Goal: Transaction & Acquisition: Book appointment/travel/reservation

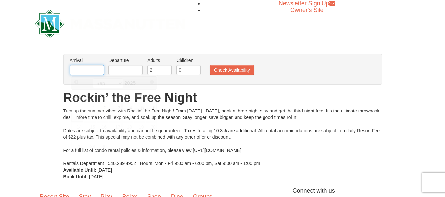
click at [89, 69] on input "text" at bounding box center [87, 70] width 34 height 10
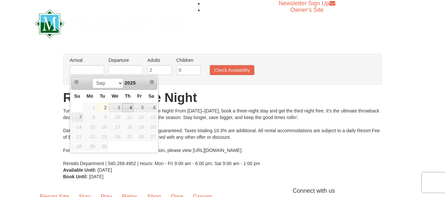
click at [126, 106] on link "4" at bounding box center [127, 107] width 11 height 9
type input "[DATE]"
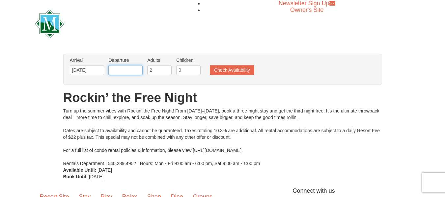
click at [127, 71] on input "text" at bounding box center [125, 70] width 34 height 10
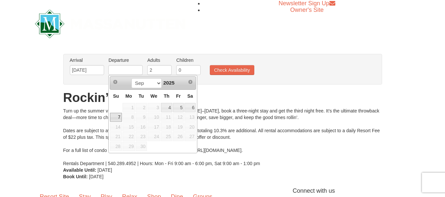
click at [118, 115] on link "7" at bounding box center [116, 117] width 12 height 9
type input "[DATE]"
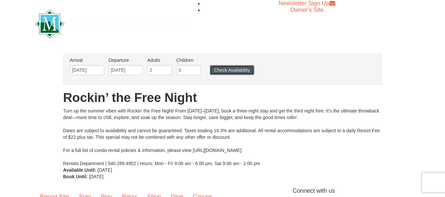
click at [214, 69] on button "Check Availability" at bounding box center [232, 70] width 44 height 10
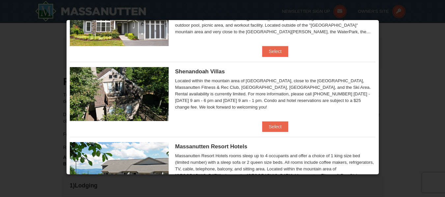
scroll to position [135, 0]
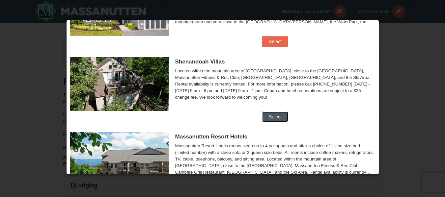
click at [278, 113] on button "Select" at bounding box center [275, 117] width 26 height 11
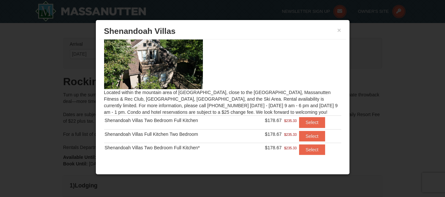
scroll to position [17, 0]
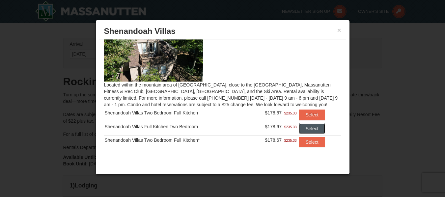
click at [303, 131] on button "Select" at bounding box center [312, 128] width 26 height 11
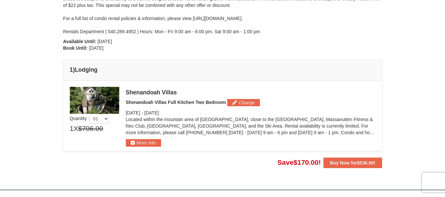
scroll to position [132, 0]
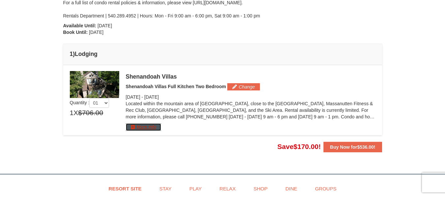
click at [159, 127] on button "More Info" at bounding box center [143, 126] width 35 height 7
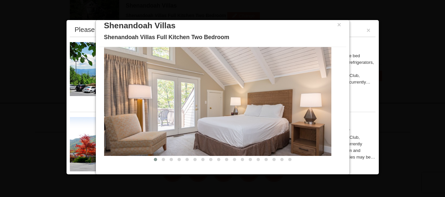
scroll to position [9, 0]
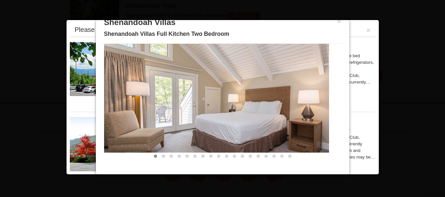
drag, startPoint x: 271, startPoint y: 106, endPoint x: 150, endPoint y: 96, distance: 121.1
click at [150, 96] on img at bounding box center [215, 90] width 227 height 124
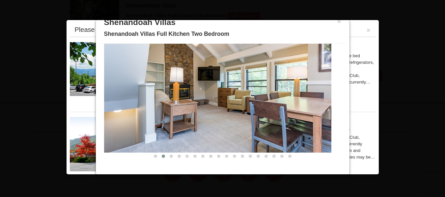
drag, startPoint x: 264, startPoint y: 104, endPoint x: 183, endPoint y: 104, distance: 80.6
click at [180, 105] on img at bounding box center [217, 90] width 227 height 124
drag, startPoint x: 237, startPoint y: 107, endPoint x: 163, endPoint y: 106, distance: 74.0
click at [163, 107] on img at bounding box center [217, 90] width 227 height 124
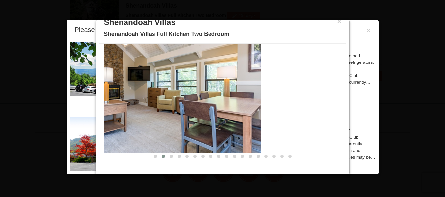
drag, startPoint x: 225, startPoint y: 107, endPoint x: 129, endPoint y: 106, distance: 96.4
click at [130, 106] on img at bounding box center [147, 90] width 227 height 124
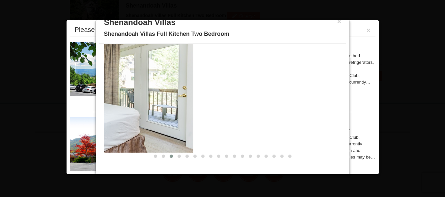
drag, startPoint x: 280, startPoint y: 104, endPoint x: 140, endPoint y: 100, distance: 139.6
click at [140, 102] on img at bounding box center [79, 90] width 227 height 124
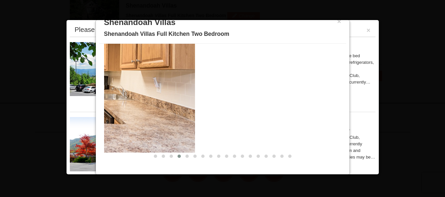
drag, startPoint x: 247, startPoint y: 102, endPoint x: 78, endPoint y: 97, distance: 169.2
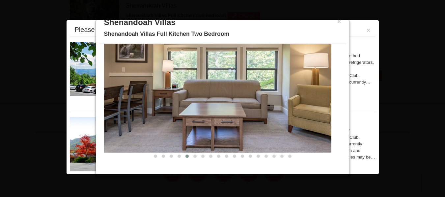
drag, startPoint x: 280, startPoint y: 108, endPoint x: 162, endPoint y: 104, distance: 118.2
click at [162, 105] on img at bounding box center [217, 90] width 227 height 124
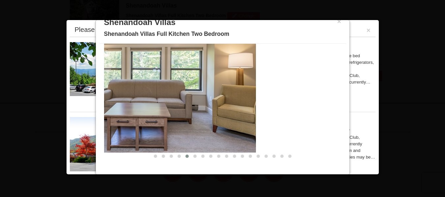
drag, startPoint x: 200, startPoint y: 104, endPoint x: 91, endPoint y: 97, distance: 109.2
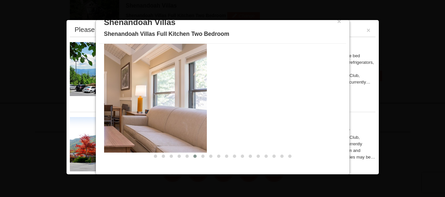
drag, startPoint x: 279, startPoint y: 105, endPoint x: 87, endPoint y: 99, distance: 192.3
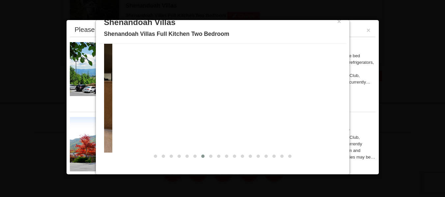
drag, startPoint x: 283, startPoint y: 104, endPoint x: 65, endPoint y: 97, distance: 217.6
click at [65, 97] on body "Browser Not Supported We notice you are using a browser which will not provide …" at bounding box center [222, 28] width 445 height 463
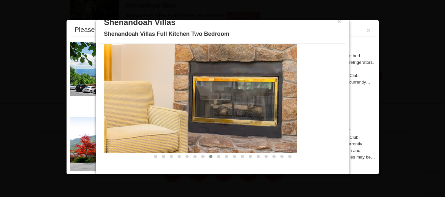
drag, startPoint x: 255, startPoint y: 105, endPoint x: 151, endPoint y: 96, distance: 104.7
click at [150, 98] on img at bounding box center [182, 90] width 227 height 125
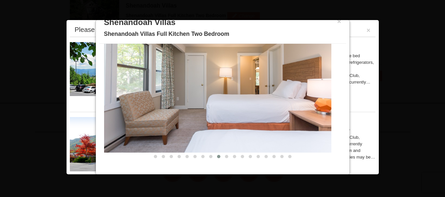
click at [338, 23] on div "× Shenandoah Villas Shenandoah Villas Full Kitchen Two Bedroom" at bounding box center [222, 28] width 247 height 29
click at [331, 24] on h3 "Shenandoah Villas" at bounding box center [222, 22] width 237 height 10
click at [337, 23] on button "×" at bounding box center [339, 21] width 4 height 7
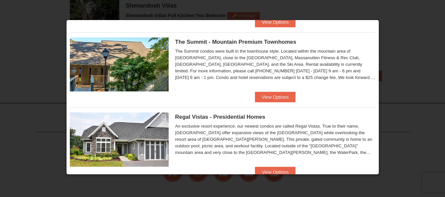
scroll to position [399, 0]
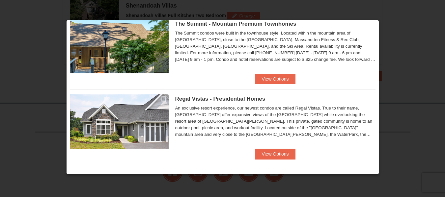
click at [270, 148] on div "Regal Vistas - Presidential Homes Regal Vistas Two Bedroom Presidential Home wi…" at bounding box center [222, 119] width 305 height 60
click at [271, 152] on button "View Options" at bounding box center [275, 154] width 40 height 11
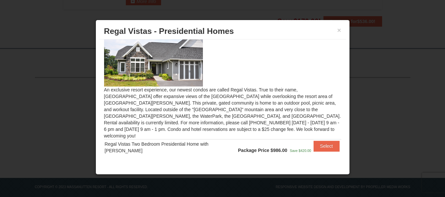
scroll to position [266, 0]
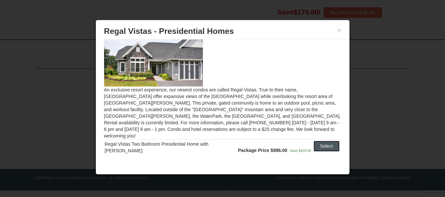
click at [315, 141] on button "Select" at bounding box center [326, 146] width 26 height 11
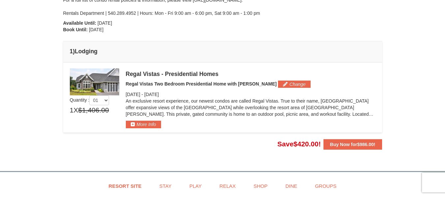
scroll to position [135, 0]
click at [142, 125] on button "More Info" at bounding box center [143, 123] width 35 height 7
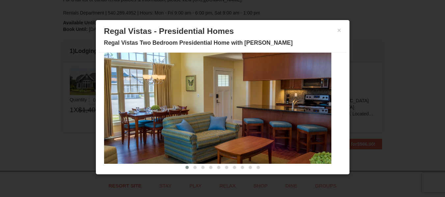
scroll to position [39, 0]
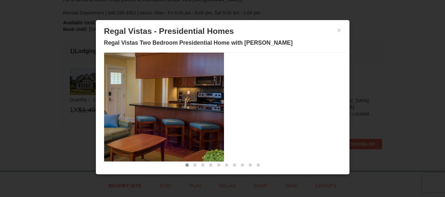
drag, startPoint x: 272, startPoint y: 108, endPoint x: 104, endPoint y: 108, distance: 167.5
click at [104, 108] on img at bounding box center [110, 99] width 227 height 124
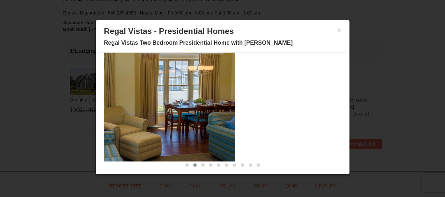
drag, startPoint x: 274, startPoint y: 109, endPoint x: 158, endPoint y: 112, distance: 115.9
click at [160, 112] on img at bounding box center [121, 99] width 227 height 124
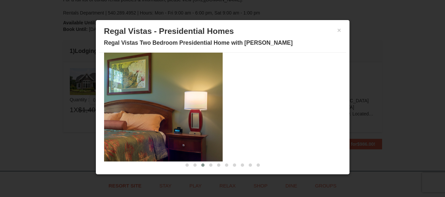
drag, startPoint x: 289, startPoint y: 111, endPoint x: 188, endPoint y: 110, distance: 100.7
click at [172, 111] on img at bounding box center [108, 99] width 227 height 124
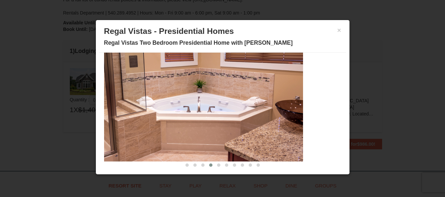
drag, startPoint x: 264, startPoint y: 108, endPoint x: 135, endPoint y: 112, distance: 129.7
click at [135, 112] on img at bounding box center [189, 99] width 227 height 124
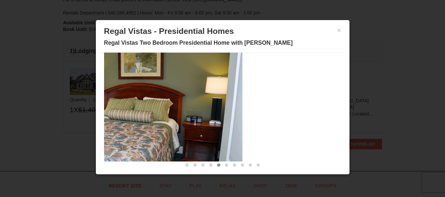
drag, startPoint x: 217, startPoint y: 110, endPoint x: 139, endPoint y: 108, distance: 78.3
click at [139, 108] on img at bounding box center [128, 99] width 227 height 124
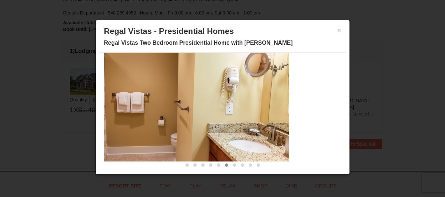
drag, startPoint x: 237, startPoint y: 111, endPoint x: 115, endPoint y: 109, distance: 122.1
click at [115, 109] on img at bounding box center [175, 99] width 227 height 124
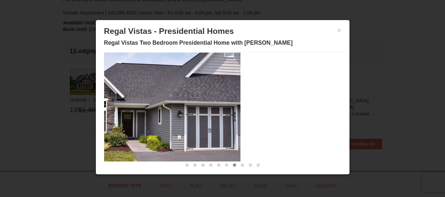
drag, startPoint x: 265, startPoint y: 108, endPoint x: 116, endPoint y: 110, distance: 148.8
click at [116, 110] on img at bounding box center [126, 99] width 227 height 124
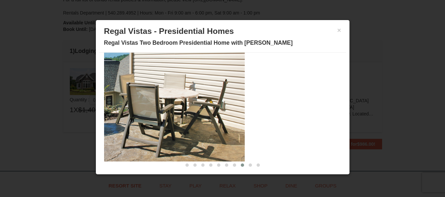
drag, startPoint x: 204, startPoint y: 115, endPoint x: 123, endPoint y: 111, distance: 81.1
click at [129, 112] on img at bounding box center [130, 99] width 227 height 124
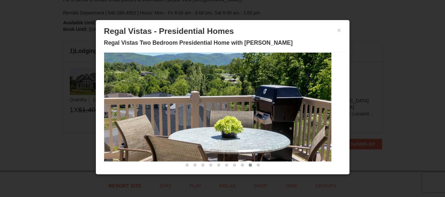
drag, startPoint x: 258, startPoint y: 113, endPoint x: 91, endPoint y: 107, distance: 166.6
click at [91, 107] on body "Browser Not Supported We notice you are using a browser which will not provide …" at bounding box center [222, 96] width 445 height 463
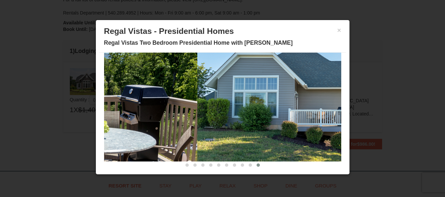
drag, startPoint x: 178, startPoint y: 91, endPoint x: 345, endPoint y: 89, distance: 167.5
click at [340, 87] on div "Description Photos Item Detail Amenities Policies Regal Vistas - Presidential H…" at bounding box center [222, 113] width 247 height 121
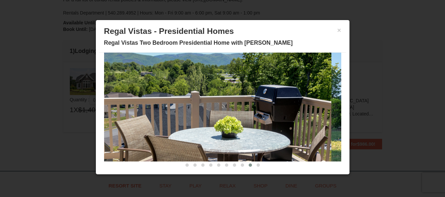
drag, startPoint x: 207, startPoint y: 88, endPoint x: 335, endPoint y: 91, distance: 127.7
click at [322, 89] on img at bounding box center [217, 99] width 227 height 124
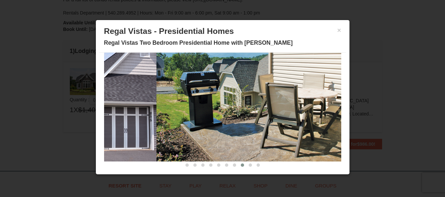
drag, startPoint x: 205, startPoint y: 103, endPoint x: 342, endPoint y: 104, distance: 136.9
click at [347, 102] on div "× Regal Vistas - Presidential Homes Regal Vistas Two Bedroom Presidential Home …" at bounding box center [222, 97] width 254 height 155
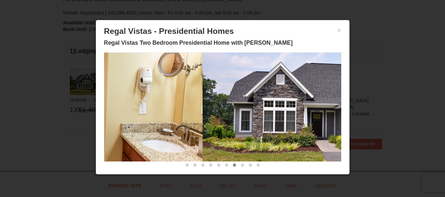
drag, startPoint x: 262, startPoint y: 100, endPoint x: 355, endPoint y: 99, distance: 92.8
click at [353, 99] on body "Browser Not Supported We notice you are using a browser which will not provide …" at bounding box center [222, 96] width 445 height 463
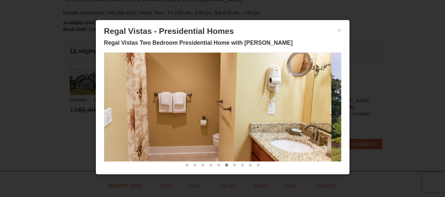
drag, startPoint x: 164, startPoint y: 98, endPoint x: 281, endPoint y: 93, distance: 116.9
click at [277, 93] on img at bounding box center [217, 99] width 227 height 124
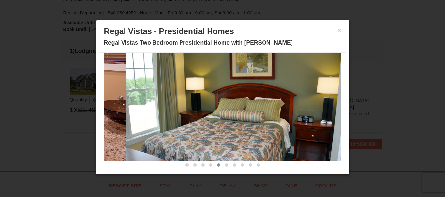
drag, startPoint x: 189, startPoint y: 96, endPoint x: 286, endPoint y: 91, distance: 96.6
click at [286, 91] on img at bounding box center [239, 99] width 227 height 124
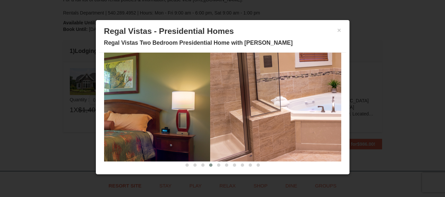
drag, startPoint x: 181, startPoint y: 91, endPoint x: 325, endPoint y: 93, distance: 143.5
click at [325, 93] on img at bounding box center [323, 99] width 227 height 124
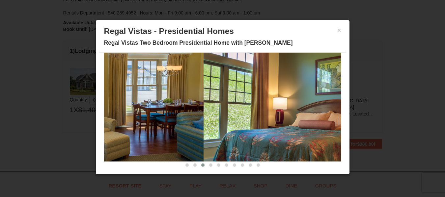
drag, startPoint x: 215, startPoint y: 121, endPoint x: 394, endPoint y: 119, distance: 179.7
click at [398, 120] on body "Browser Not Supported We notice you are using a browser which will not provide …" at bounding box center [222, 96] width 445 height 463
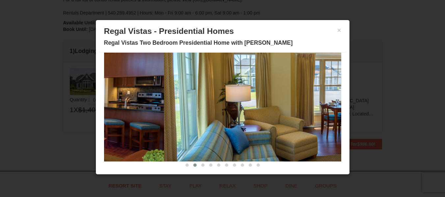
drag, startPoint x: 213, startPoint y: 98, endPoint x: 328, endPoint y: 91, distance: 115.7
click at [326, 91] on img at bounding box center [277, 99] width 227 height 124
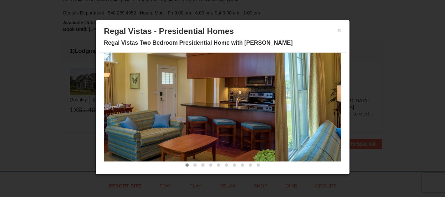
drag, startPoint x: 213, startPoint y: 109, endPoint x: 129, endPoint y: 100, distance: 84.0
click at [130, 100] on img at bounding box center [161, 99] width 227 height 124
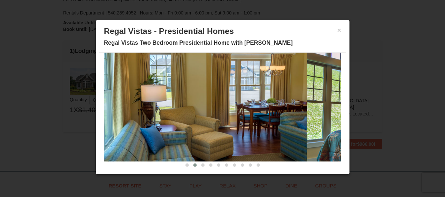
drag
click at [113, 99] on img at bounding box center [193, 99] width 227 height 124
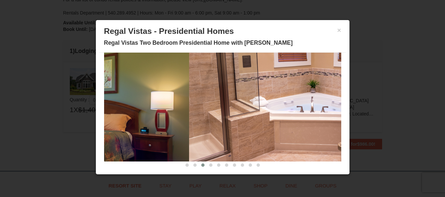
click at [151, 98] on img at bounding box center [75, 99] width 227 height 124
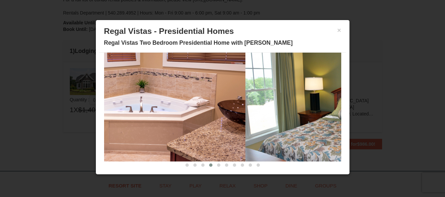
click at [147, 96] on img at bounding box center [131, 99] width 227 height 124
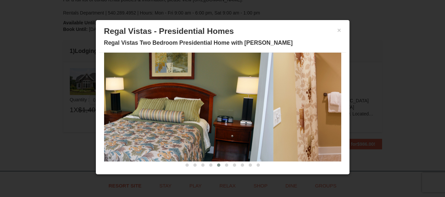
click at [168, 101] on img at bounding box center [159, 99] width 227 height 124
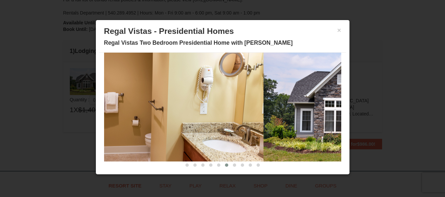
click at [154, 98] on img at bounding box center [149, 99] width 227 height 124
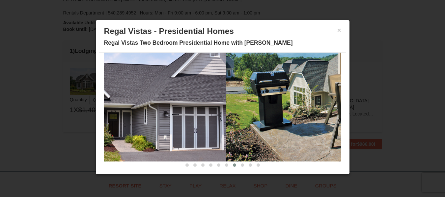
click at [164, 103] on img at bounding box center [112, 99] width 227 height 124
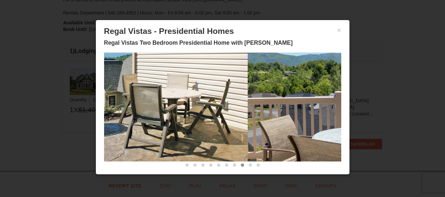
click at [198, 98] on img at bounding box center [133, 99] width 227 height 124
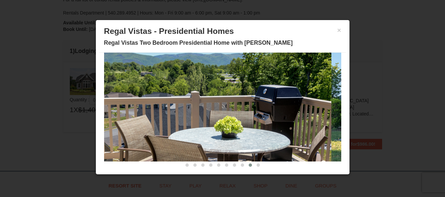
click at [336, 33] on div "× Regal Vistas - Presidential Homes Regal Vistas Two Bedroom Presidential Home …" at bounding box center [222, 37] width 247 height 29
click at [337, 32] on button "×" at bounding box center [339, 30] width 4 height 7
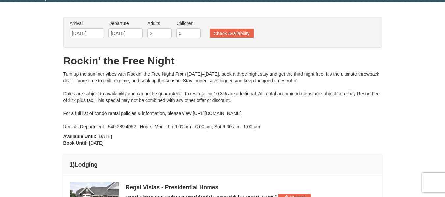
scroll to position [3, 0]
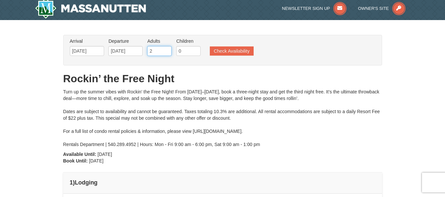
click at [161, 53] on input "2" at bounding box center [159, 51] width 24 height 10
type input "4"
click at [221, 47] on button "Check Availability" at bounding box center [232, 50] width 44 height 9
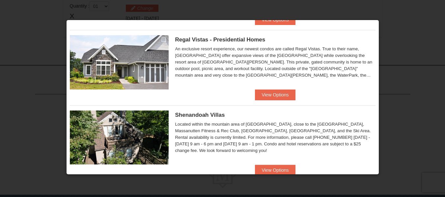
scroll to position [66, 0]
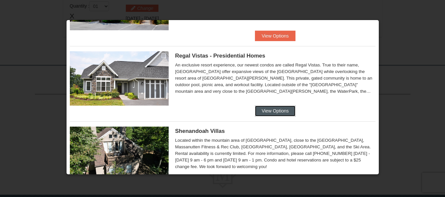
click at [274, 107] on button "View Options" at bounding box center [275, 111] width 40 height 11
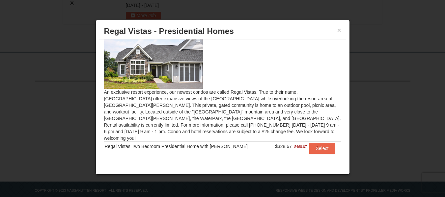
scroll to position [227, 0]
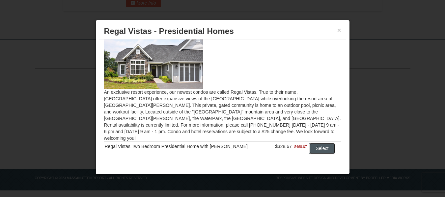
click at [318, 143] on button "Select" at bounding box center [322, 148] width 26 height 11
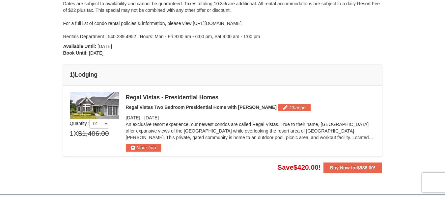
scroll to position [95, 0]
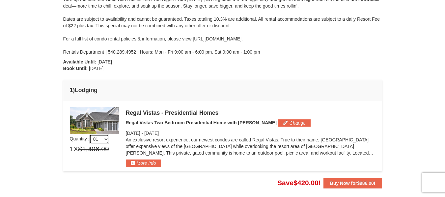
click at [105, 135] on select "01 02 03 04 05" at bounding box center [99, 139] width 20 height 10
click at [106, 140] on select "01 02 03 04 05" at bounding box center [99, 139] width 20 height 10
select select "1"
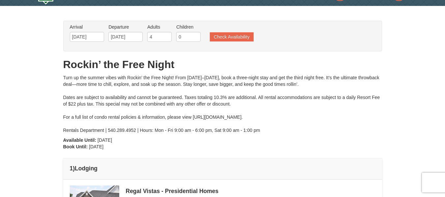
scroll to position [0, 0]
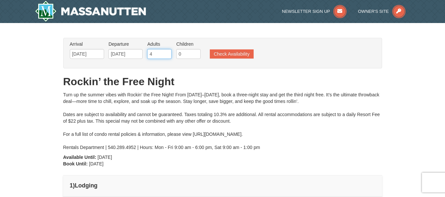
drag, startPoint x: 152, startPoint y: 50, endPoint x: 147, endPoint y: 55, distance: 6.5
click at [147, 55] on input "4" at bounding box center [159, 54] width 24 height 10
click at [167, 52] on input "5" at bounding box center [159, 54] width 24 height 10
click at [171, 51] on input "5" at bounding box center [159, 54] width 24 height 10
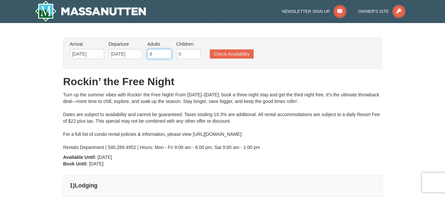
type input "6"
click at [168, 52] on input "6" at bounding box center [159, 54] width 24 height 10
click at [213, 53] on button "Check Availability" at bounding box center [232, 53] width 44 height 9
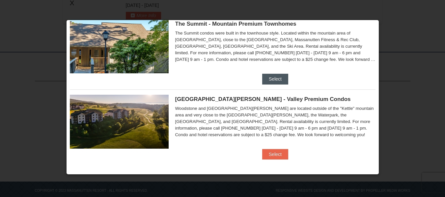
scroll to position [227, 0]
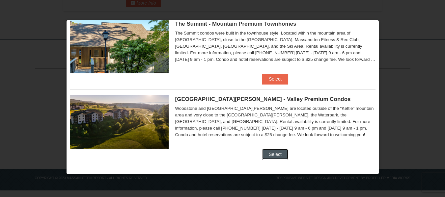
click at [273, 150] on button "Select" at bounding box center [275, 154] width 26 height 11
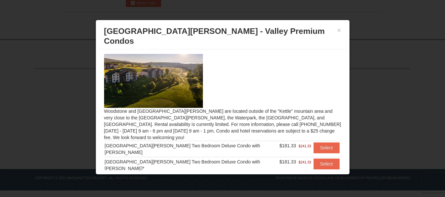
scroll to position [0, 0]
click at [338, 29] on button "×" at bounding box center [339, 30] width 4 height 7
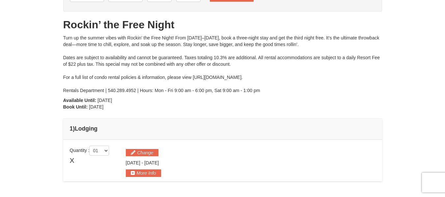
scroll to position [66, 0]
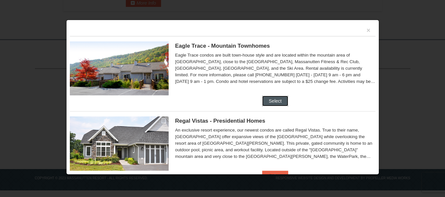
click at [275, 96] on button "Select" at bounding box center [275, 101] width 26 height 11
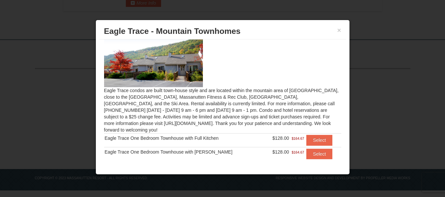
scroll to position [16, 0]
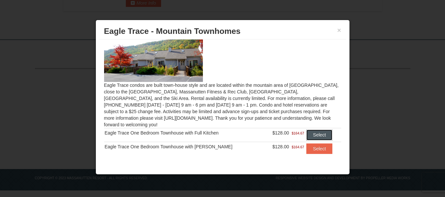
click at [317, 130] on button "Select" at bounding box center [319, 135] width 26 height 11
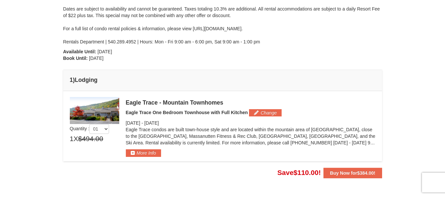
scroll to position [128, 0]
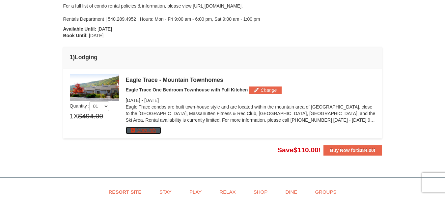
click at [154, 128] on button "More Info" at bounding box center [143, 130] width 35 height 7
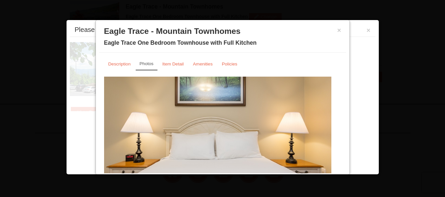
scroll to position [203, 0]
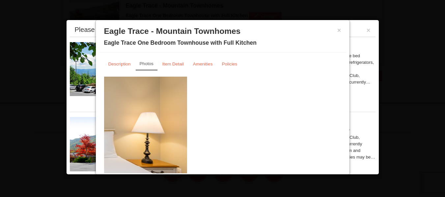
drag, startPoint x: 225, startPoint y: 110, endPoint x: 129, endPoint y: 111, distance: 96.4
click at [116, 112] on img at bounding box center [73, 139] width 227 height 124
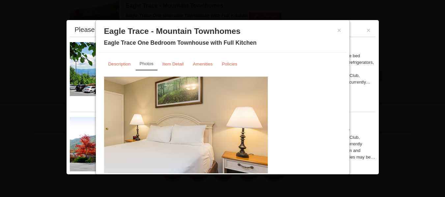
drag, startPoint x: 242, startPoint y: 112, endPoint x: 120, endPoint y: 111, distance: 121.8
click at [121, 111] on img at bounding box center [153, 139] width 227 height 124
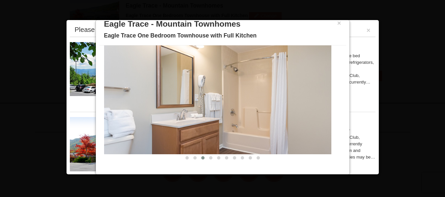
scroll to position [9, 0]
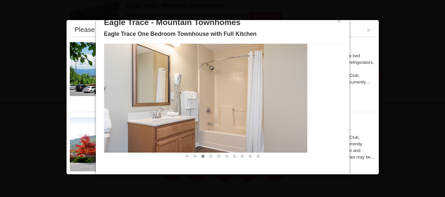
drag, startPoint x: 278, startPoint y: 108, endPoint x: 142, endPoint y: 105, distance: 136.3
click at [142, 105] on img at bounding box center [193, 90] width 227 height 124
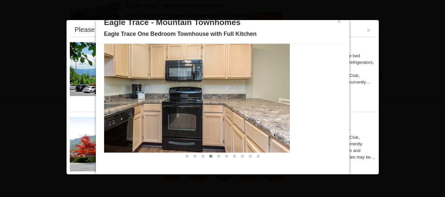
drag, startPoint x: 225, startPoint y: 105, endPoint x: 162, endPoint y: 105, distance: 63.2
click at [165, 105] on img at bounding box center [176, 90] width 227 height 124
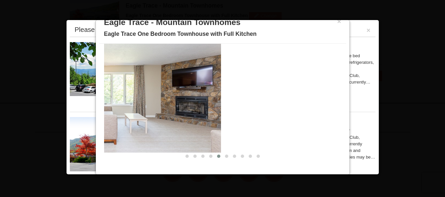
drag, startPoint x: 262, startPoint y: 98, endPoint x: 151, endPoint y: 99, distance: 110.6
click at [151, 100] on img at bounding box center [107, 90] width 227 height 124
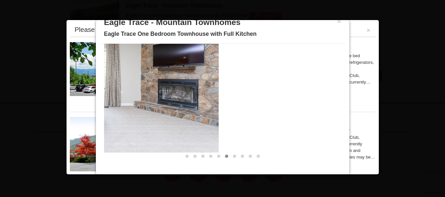
drag, startPoint x: 274, startPoint y: 99, endPoint x: 156, endPoint y: 97, distance: 118.5
click at [158, 97] on img at bounding box center [104, 90] width 227 height 124
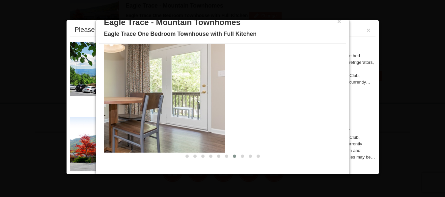
drag, startPoint x: 277, startPoint y: 92, endPoint x: 158, endPoint y: 94, distance: 119.5
click at [155, 94] on img at bounding box center [111, 90] width 227 height 124
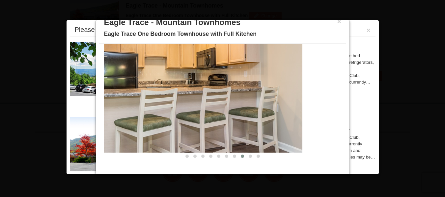
drag, startPoint x: 254, startPoint y: 95, endPoint x: 134, endPoint y: 92, distance: 120.2
click at [137, 93] on img at bounding box center [188, 90] width 227 height 124
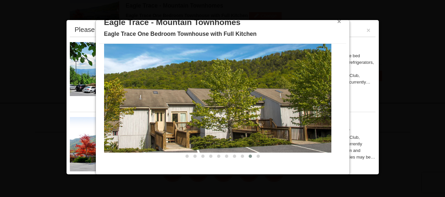
click at [337, 23] on button "×" at bounding box center [339, 21] width 4 height 7
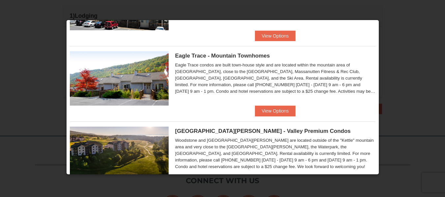
scroll to position [33, 0]
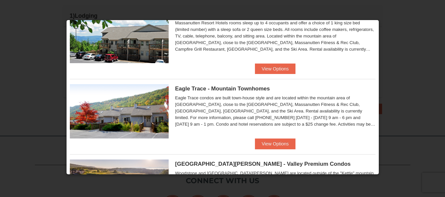
click at [289, 104] on div "Eagle Trace condos are built town-house style and are located within the mounta…" at bounding box center [275, 111] width 200 height 33
click at [259, 146] on button "View Options" at bounding box center [275, 144] width 40 height 11
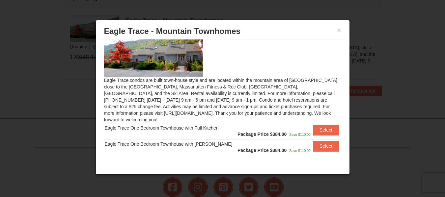
scroll to position [203, 0]
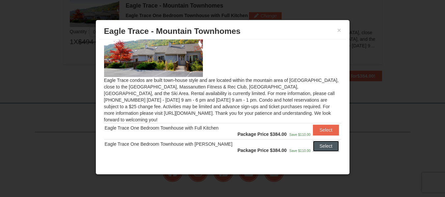
click at [325, 141] on button "Select" at bounding box center [326, 146] width 26 height 11
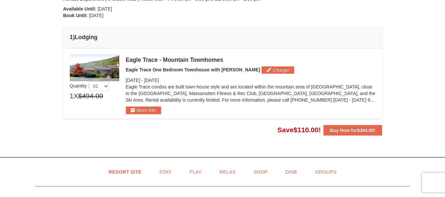
scroll to position [137, 0]
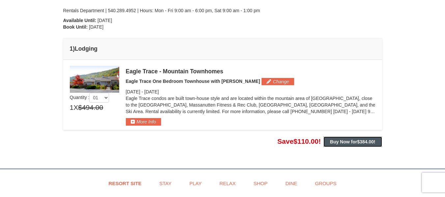
click at [360, 143] on span "$384.00" at bounding box center [365, 141] width 17 height 5
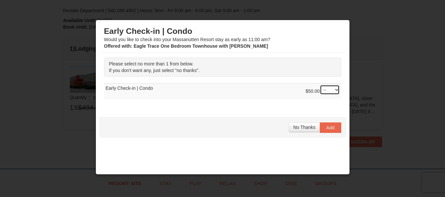
click at [329, 92] on select "-- 01" at bounding box center [330, 90] width 20 height 10
click at [303, 126] on span "No Thanks" at bounding box center [304, 127] width 22 height 5
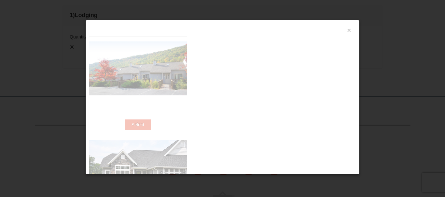
scroll to position [201, 0]
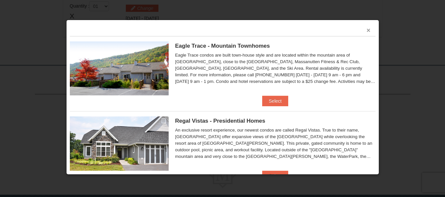
click at [366, 28] on button "×" at bounding box center [368, 30] width 4 height 7
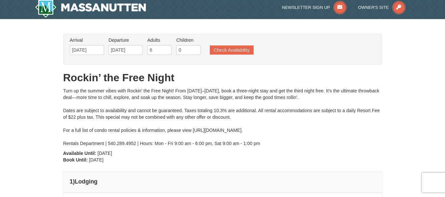
scroll to position [0, 0]
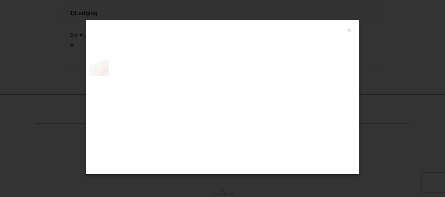
scroll to position [201, 0]
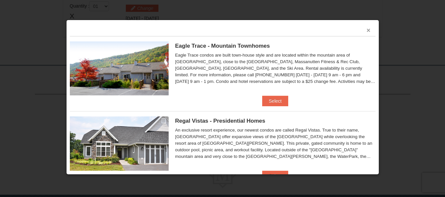
click at [366, 29] on button "×" at bounding box center [368, 30] width 4 height 7
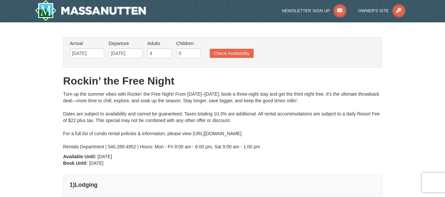
scroll to position [0, 0]
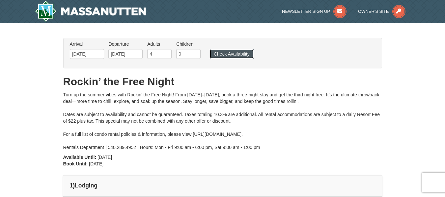
click at [246, 53] on button "Check Availability" at bounding box center [232, 53] width 44 height 9
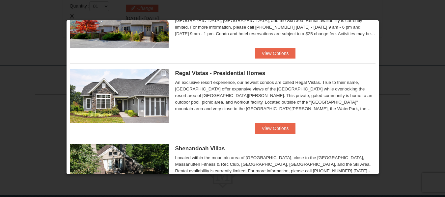
scroll to position [99, 0]
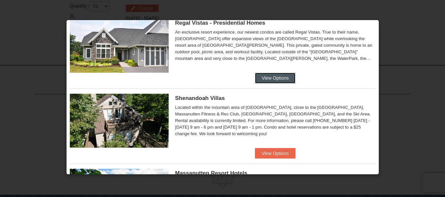
click at [259, 78] on button "View Options" at bounding box center [275, 78] width 40 height 11
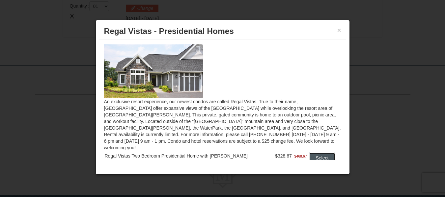
click at [309, 153] on button "Select" at bounding box center [322, 158] width 26 height 11
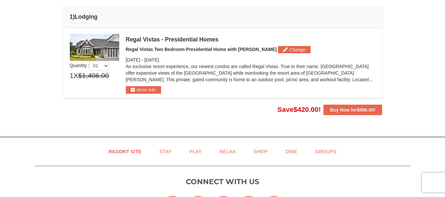
scroll to position [169, 0]
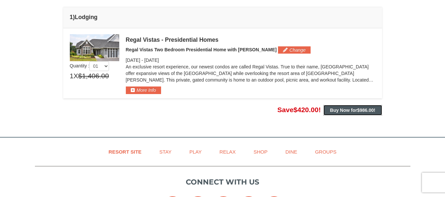
click at [332, 108] on strong "Buy Now for $986.00 !" at bounding box center [352, 110] width 45 height 5
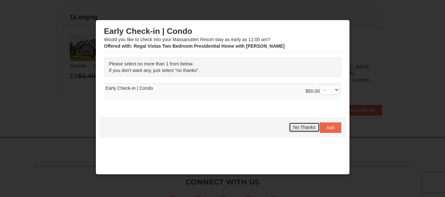
click at [305, 125] on span "No Thanks" at bounding box center [304, 127] width 22 height 5
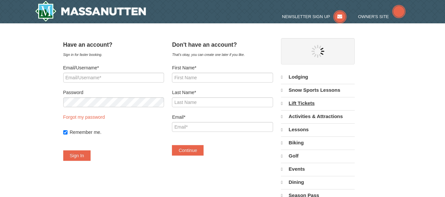
select select "9"
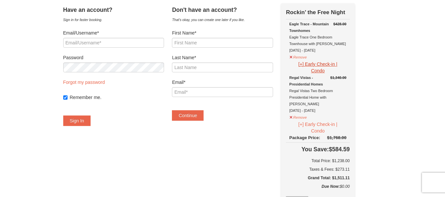
scroll to position [33, 0]
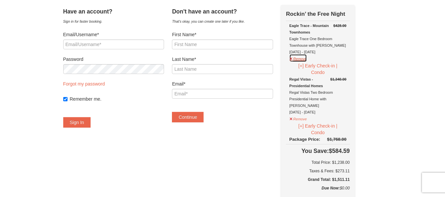
click at [307, 58] on button "Remove" at bounding box center [298, 58] width 18 height 8
